Goal: Navigation & Orientation: Find specific page/section

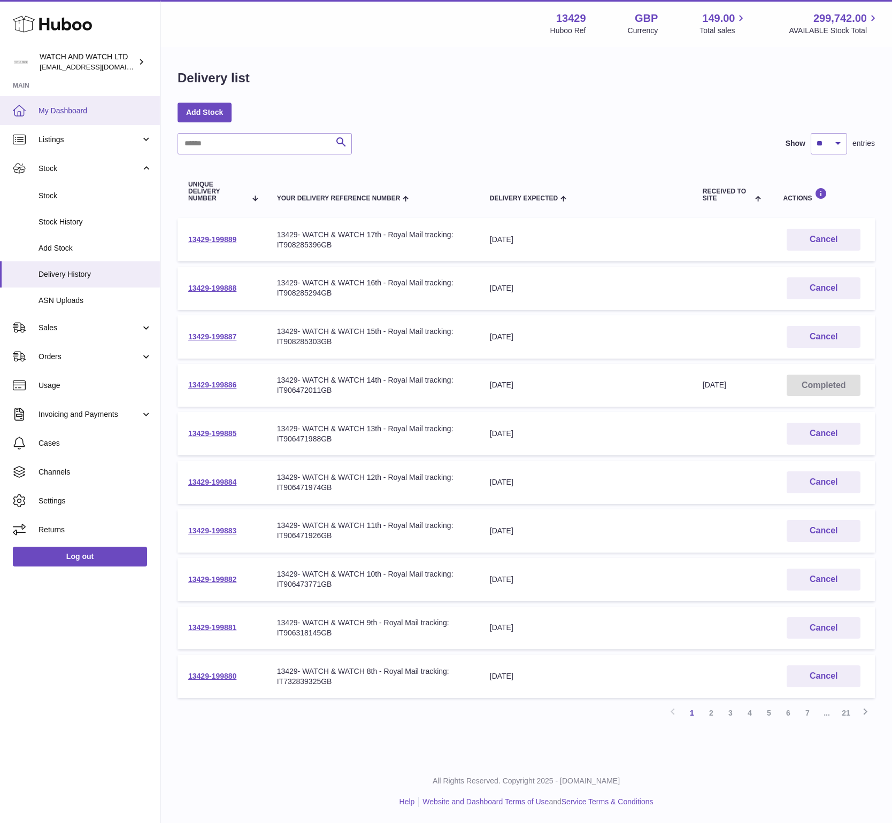
click at [92, 115] on link "My Dashboard" at bounding box center [80, 110] width 160 height 29
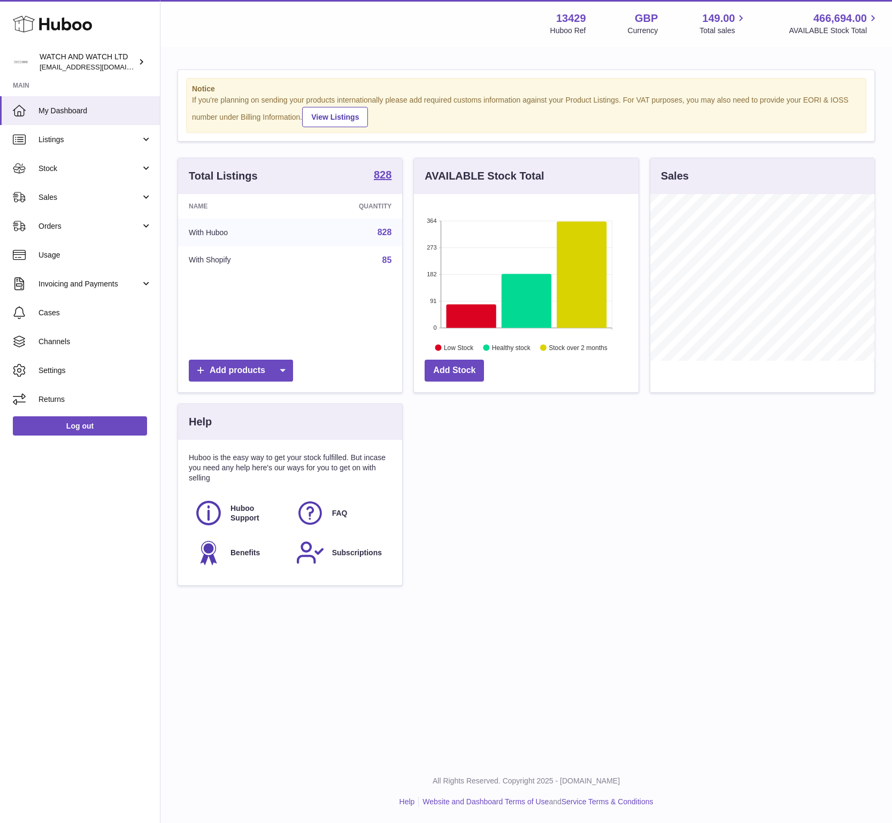
scroll to position [167, 225]
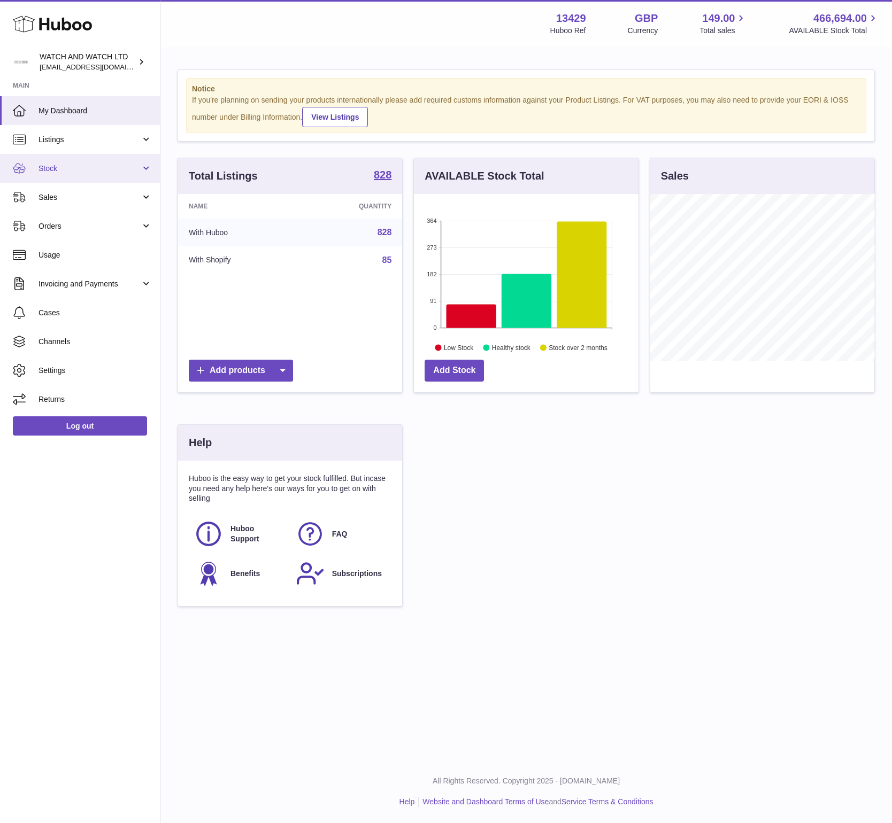
click at [74, 171] on span "Stock" at bounding box center [89, 169] width 102 height 10
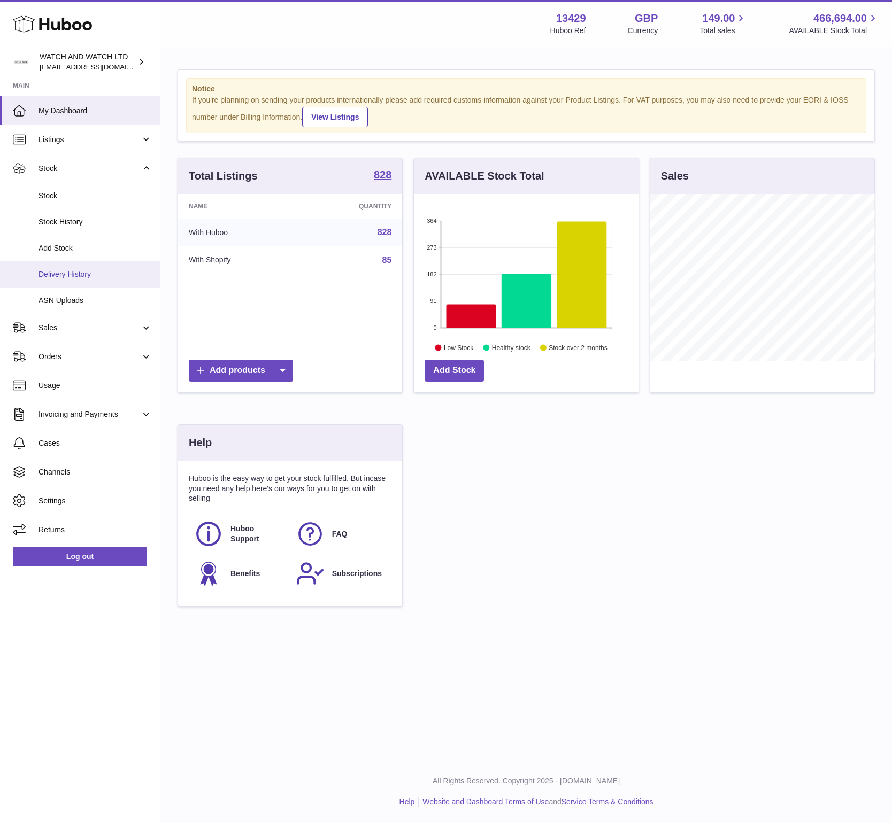
click at [86, 267] on link "Delivery History" at bounding box center [80, 274] width 160 height 26
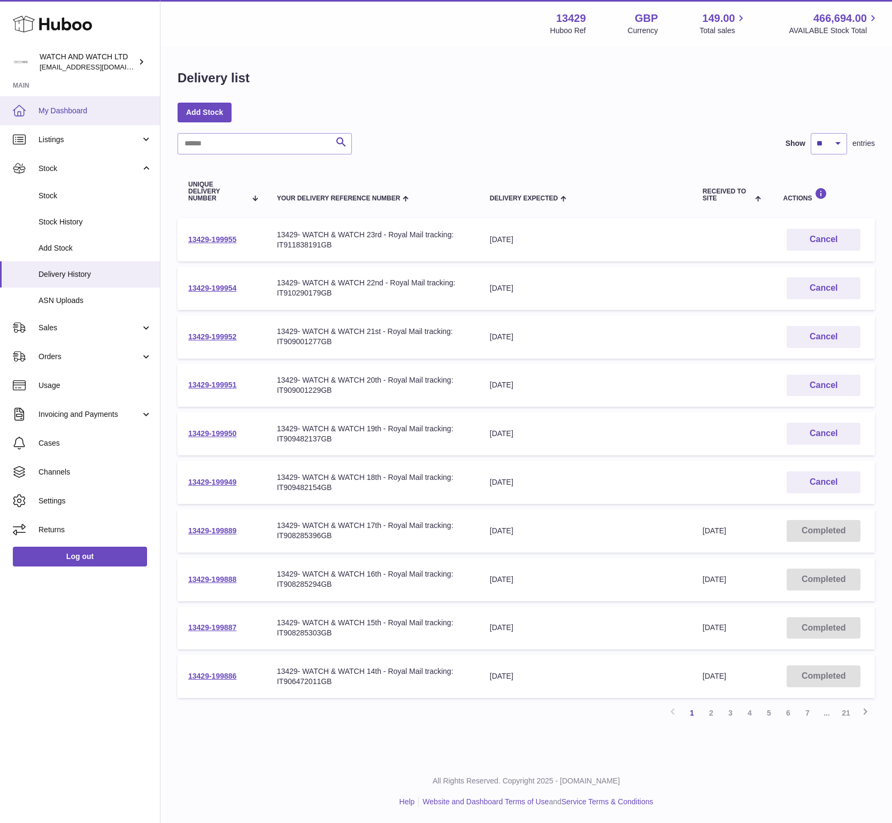
click at [67, 104] on link "My Dashboard" at bounding box center [80, 110] width 160 height 29
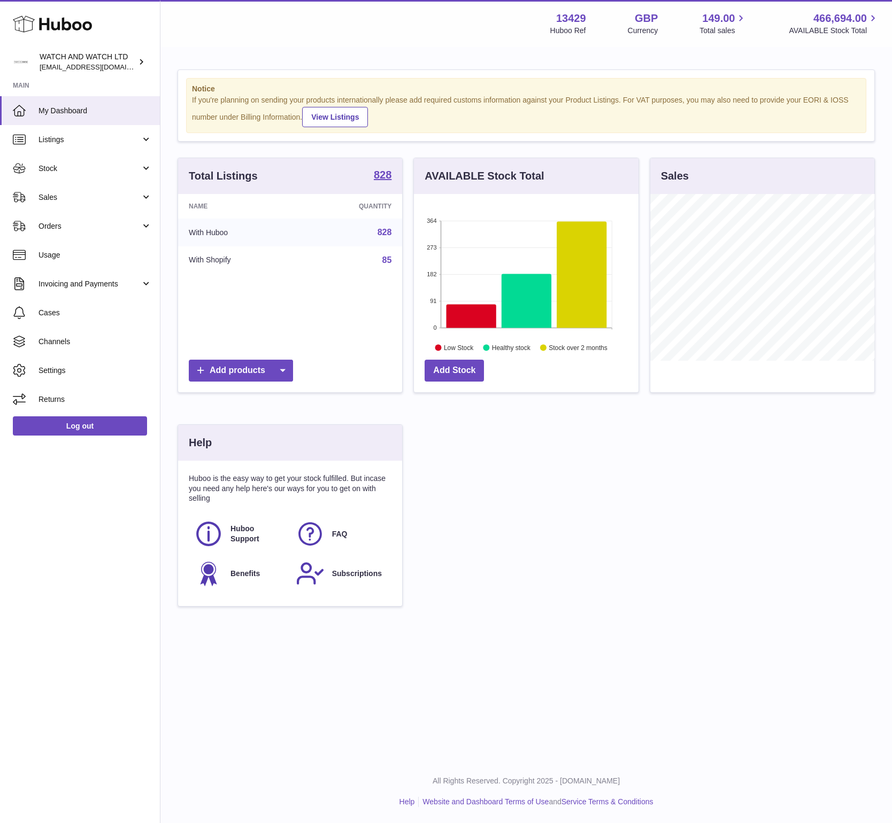
scroll to position [167, 225]
